Goal: Transaction & Acquisition: Purchase product/service

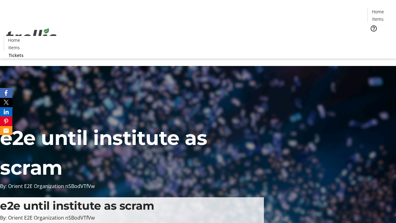
click at [373, 36] on span "Tickets" at bounding box center [380, 39] width 15 height 6
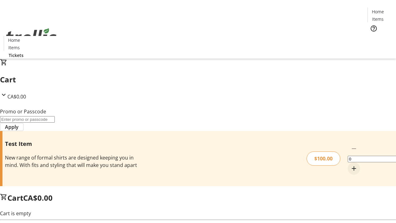
click at [350, 165] on mat-icon "Increment by one" at bounding box center [353, 168] width 7 height 7
type input "1"
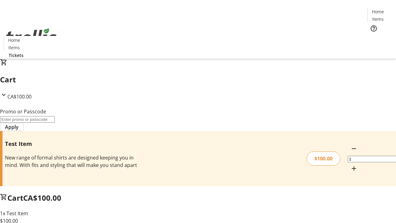
type input "FLAT"
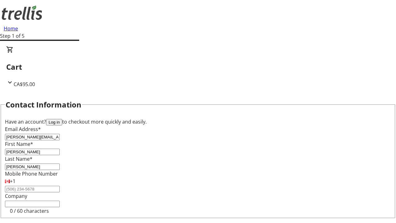
type input "[PERSON_NAME]"
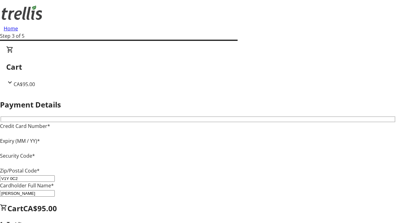
type input "V1Y 0C2"
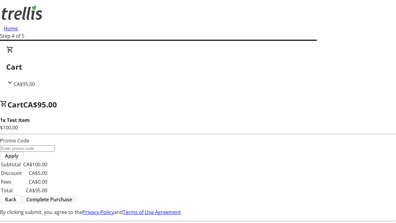
click at [72, 196] on span "Complete Purchase" at bounding box center [49, 199] width 46 height 7
